Goal: Task Accomplishment & Management: Use online tool/utility

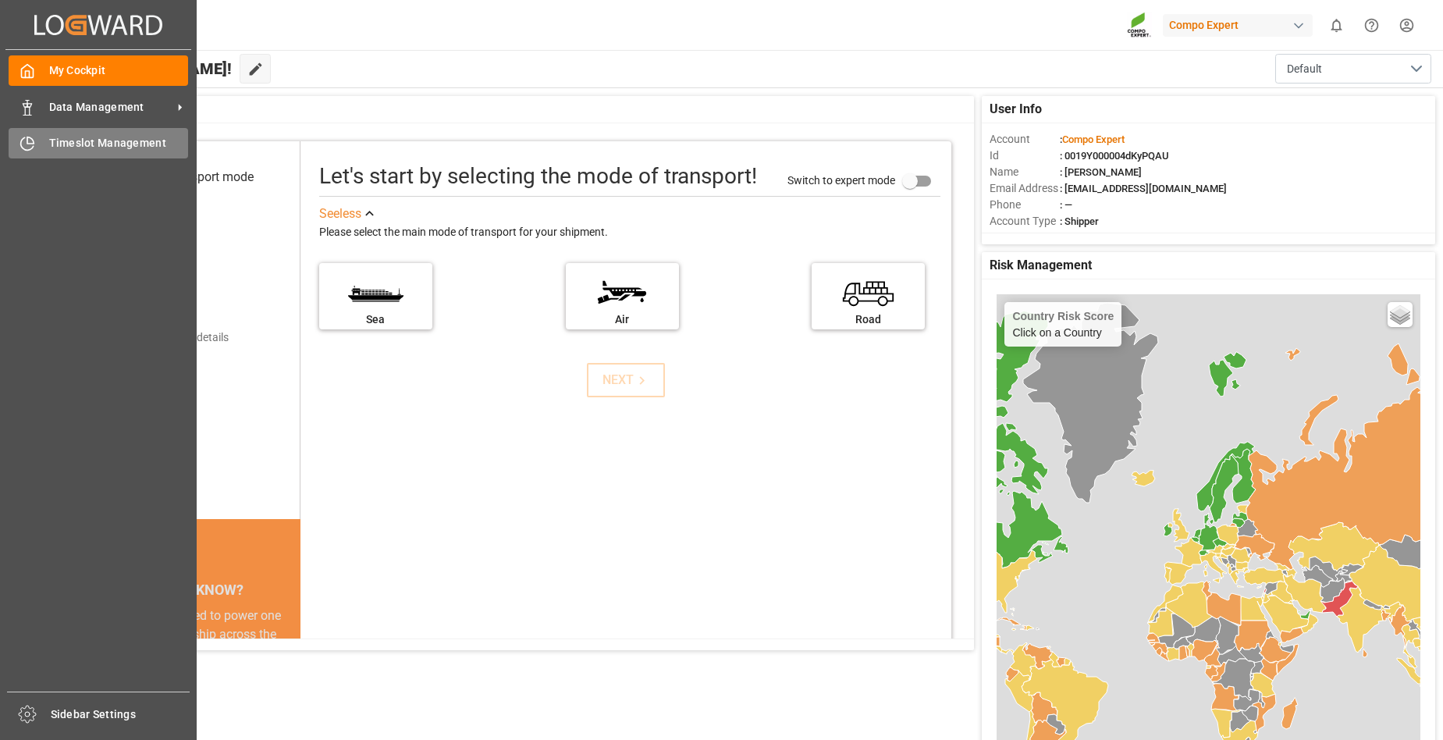
click at [46, 146] on div "Timeslot Management Timeslot Management" at bounding box center [99, 143] width 180 height 30
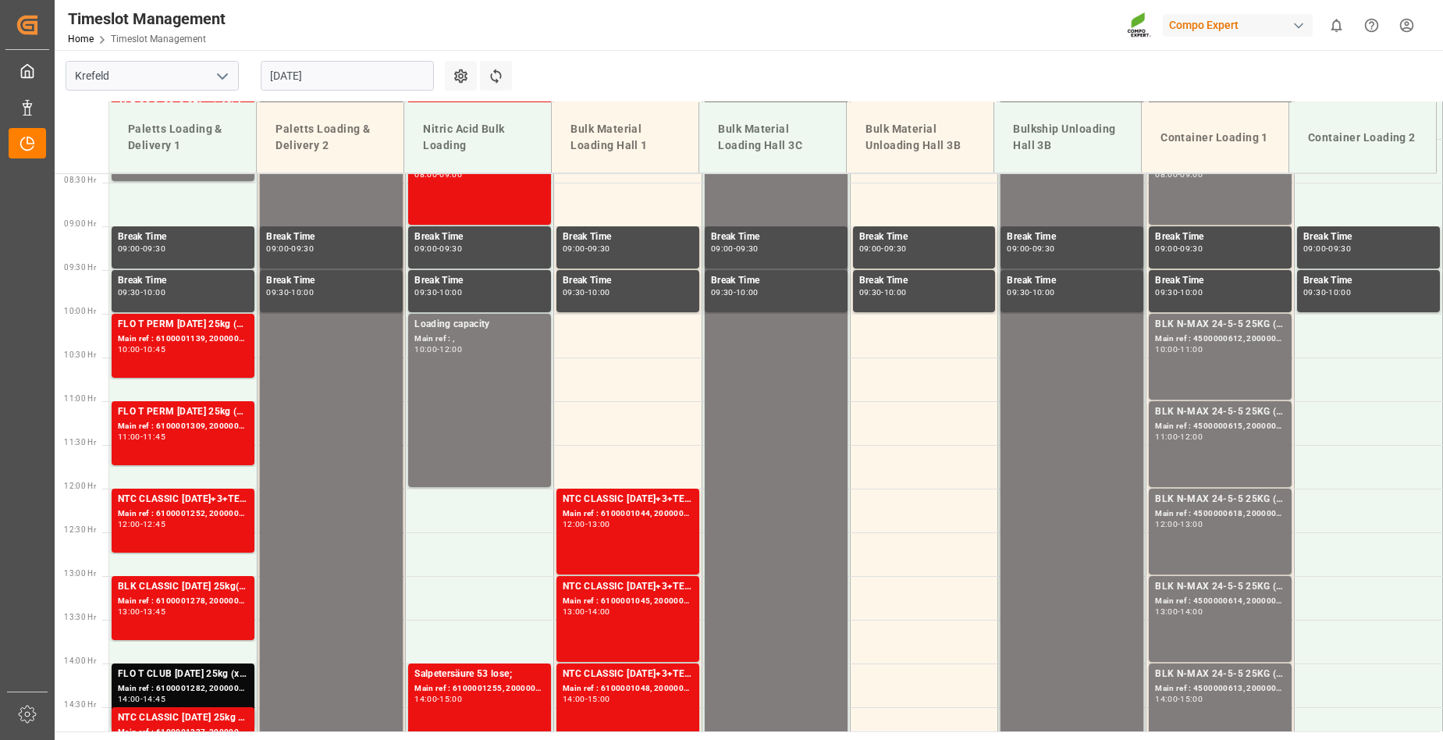
scroll to position [824, 0]
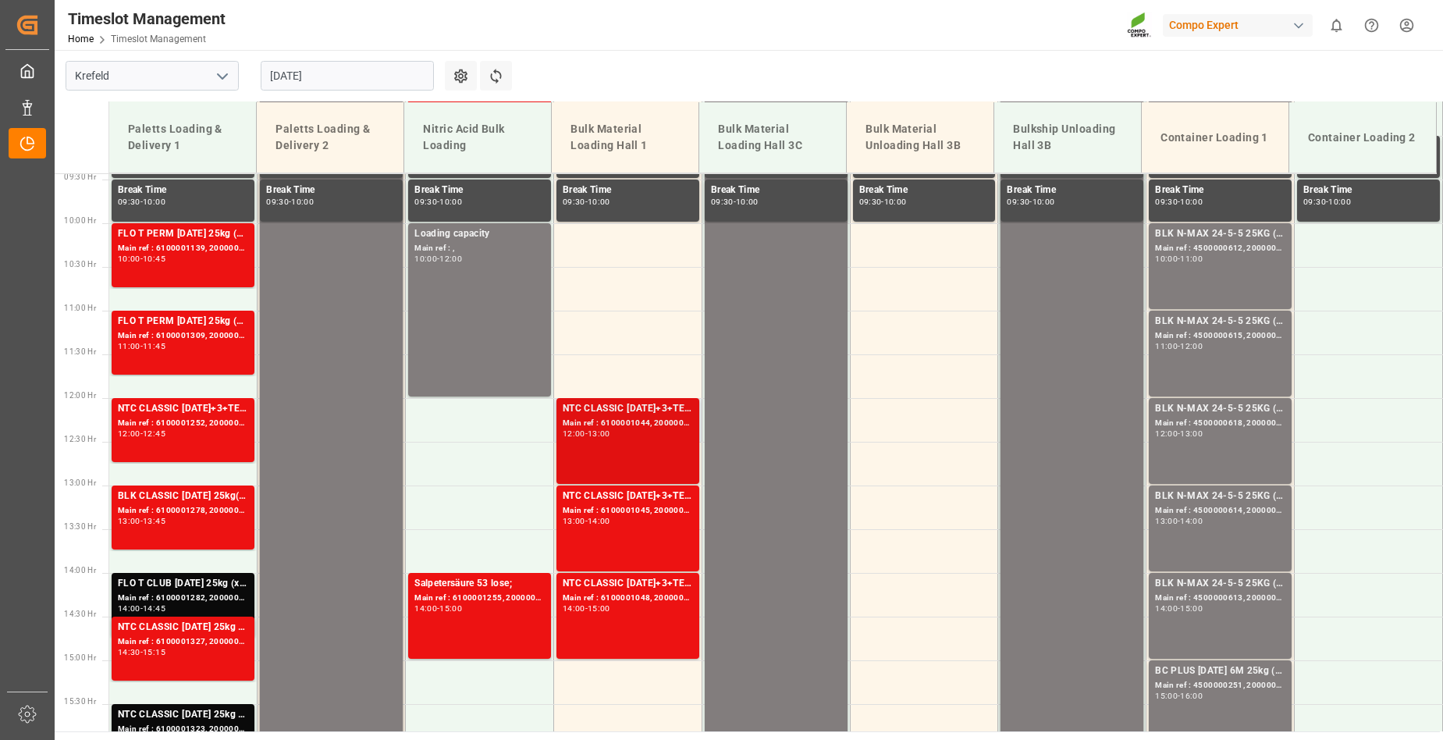
click at [616, 427] on div "Main ref : 6100001044, 2000000209;" at bounding box center [628, 423] width 130 height 13
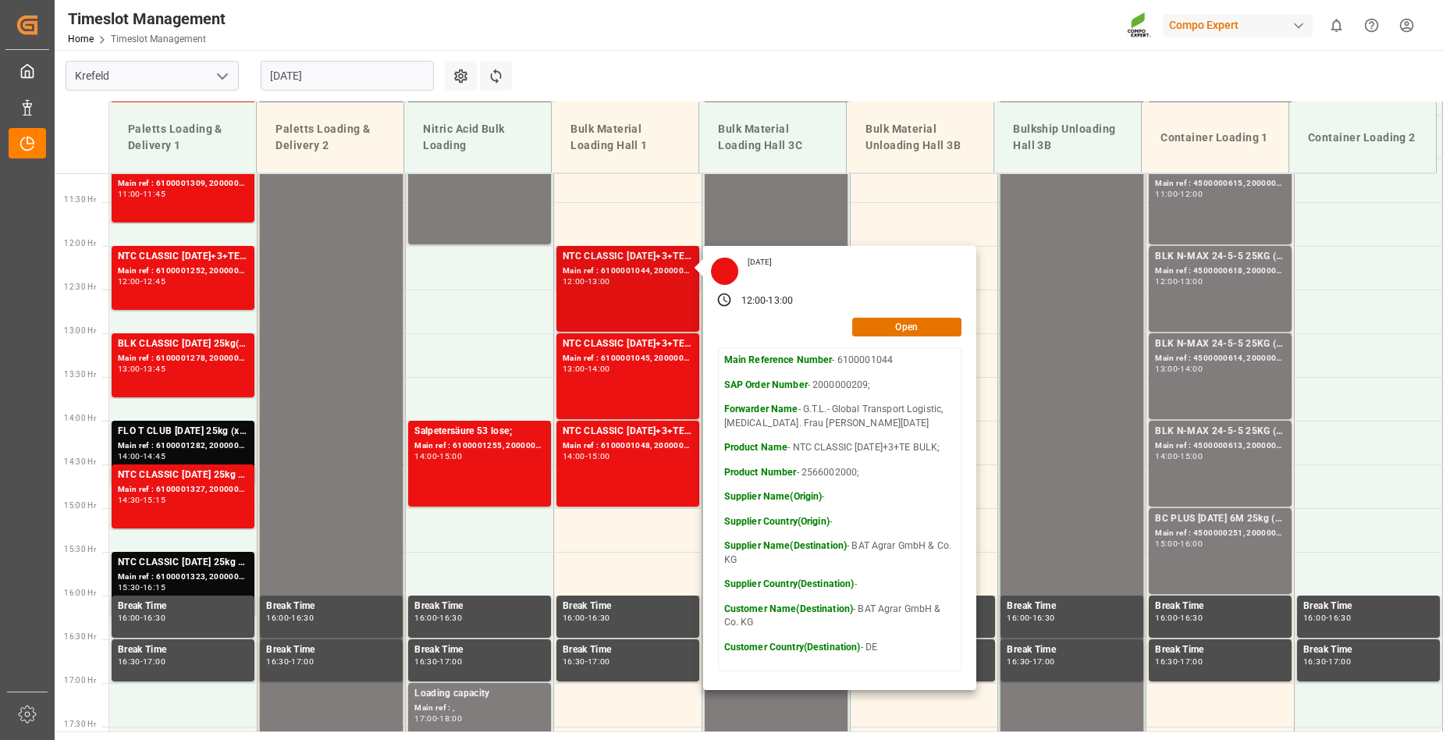
scroll to position [980, 0]
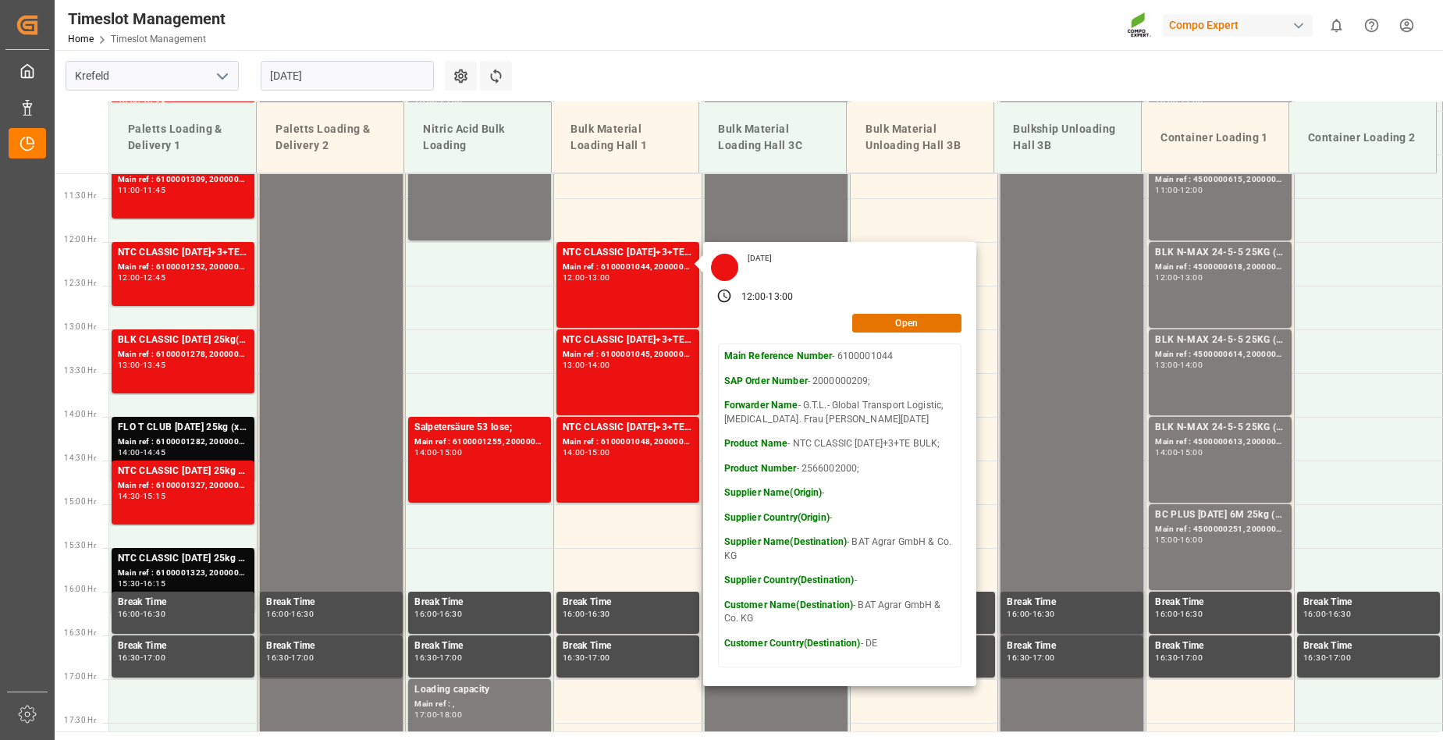
click at [828, 40] on div "Timeslot Management Home Timeslot Management Compo Expert 0 Notifications Only …" at bounding box center [744, 25] width 1400 height 50
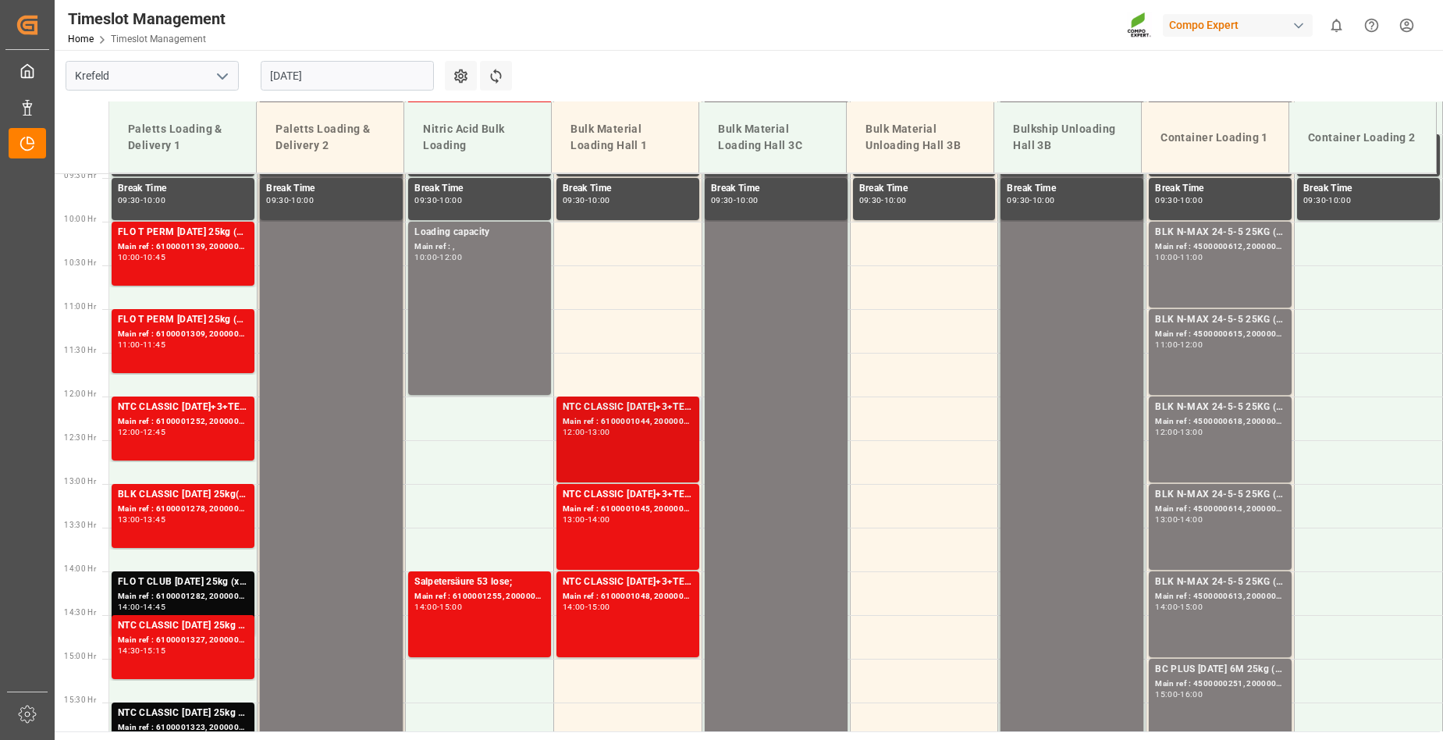
scroll to position [824, 0]
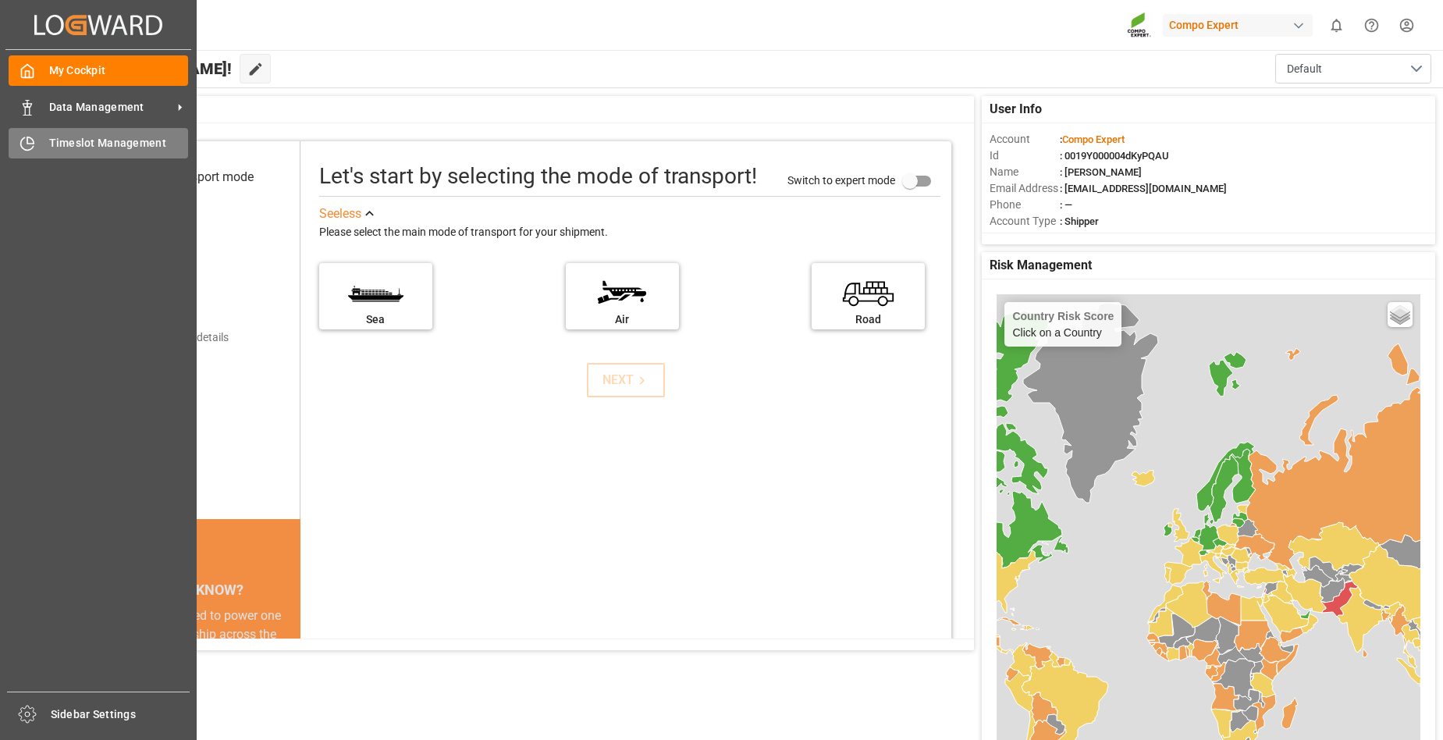
click at [69, 143] on span "Timeslot Management" at bounding box center [119, 143] width 140 height 16
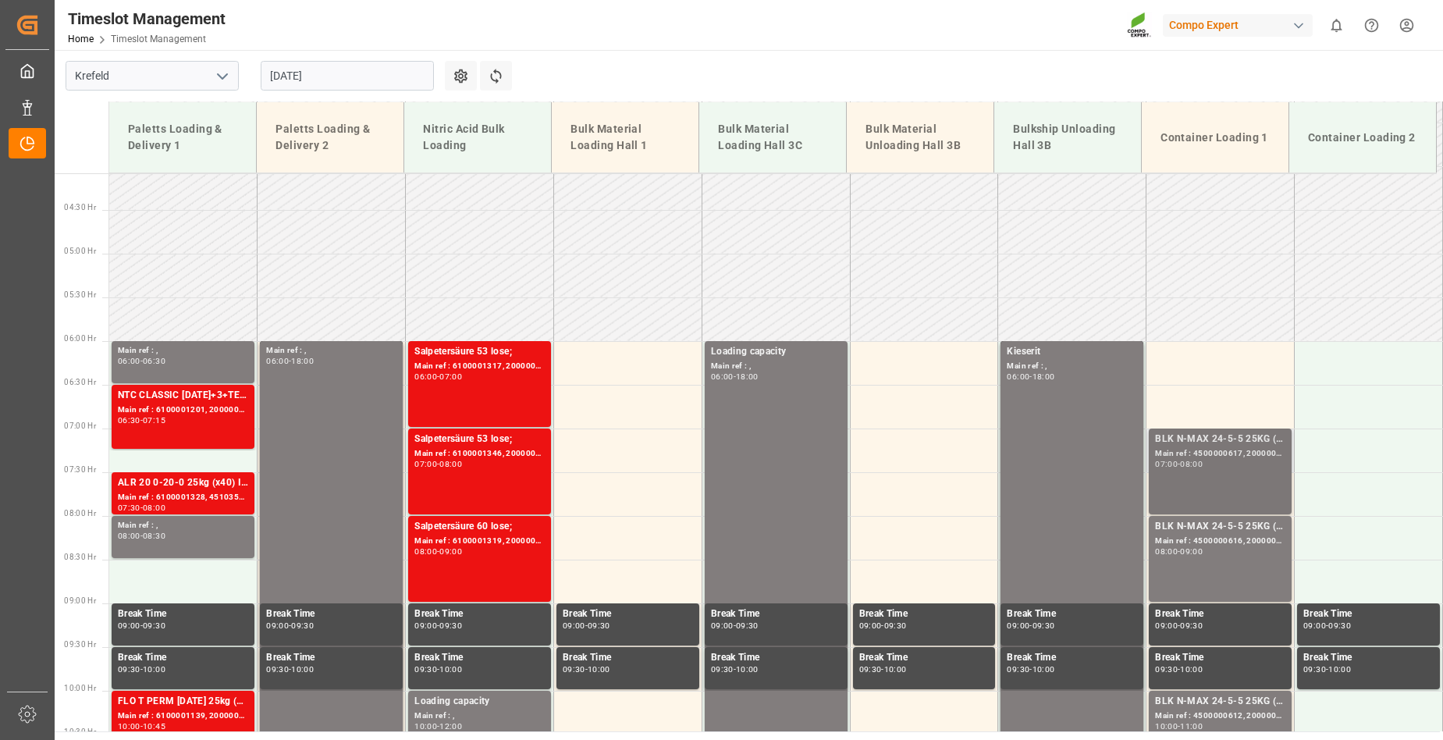
scroll to position [356, 0]
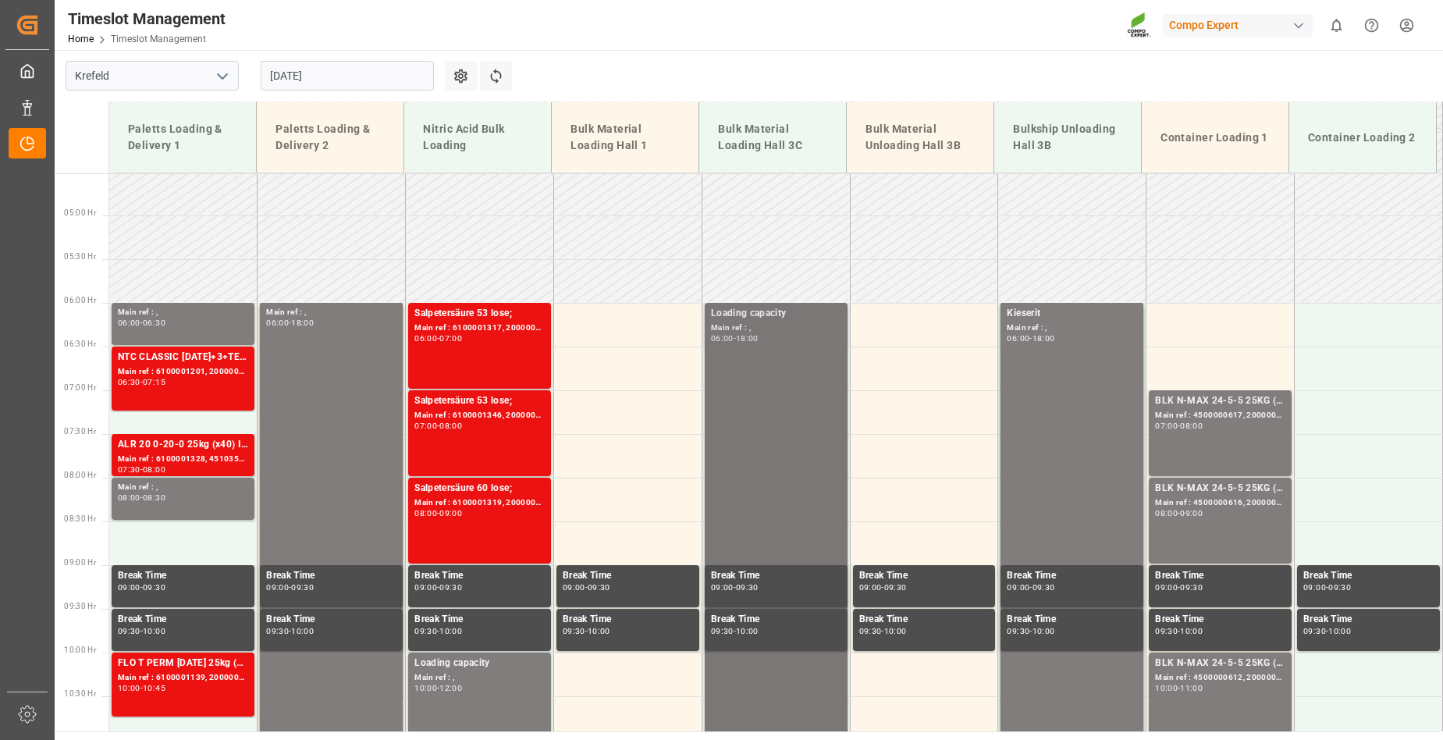
scroll to position [434, 0]
